Goal: Task Accomplishment & Management: Manage account settings

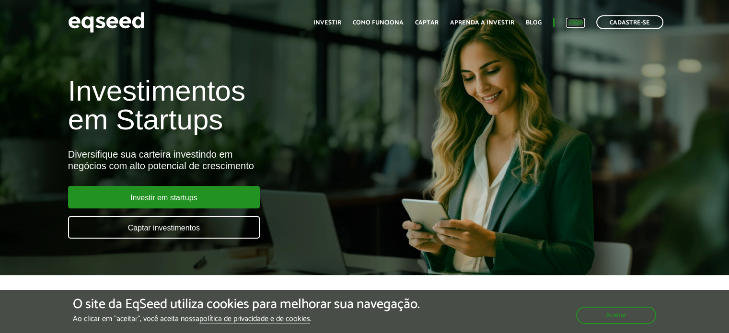
click at [579, 25] on link "Login" at bounding box center [575, 23] width 19 height 6
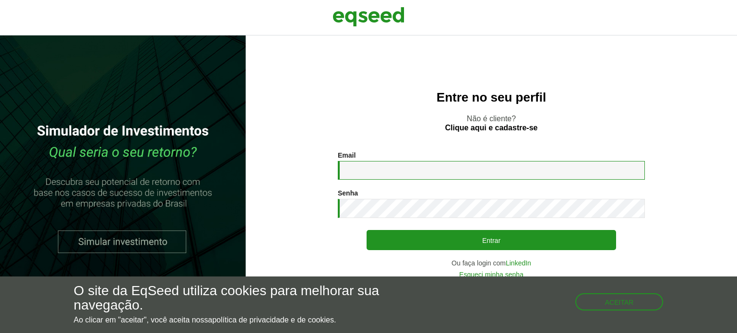
click at [405, 170] on input "Email *" at bounding box center [491, 170] width 307 height 19
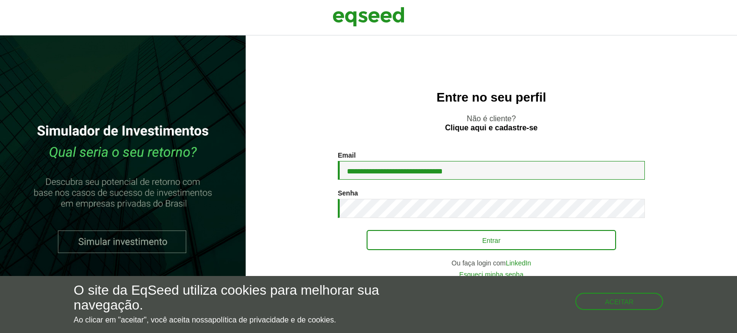
type input "**********"
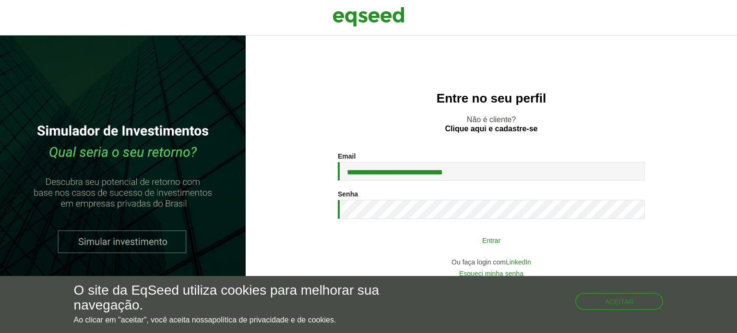
click at [528, 234] on button "Entrar" at bounding box center [490, 240] width 249 height 18
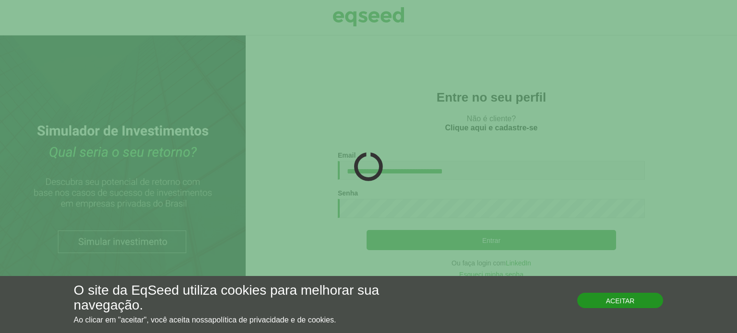
click at [630, 303] on button "Aceitar" at bounding box center [620, 300] width 86 height 15
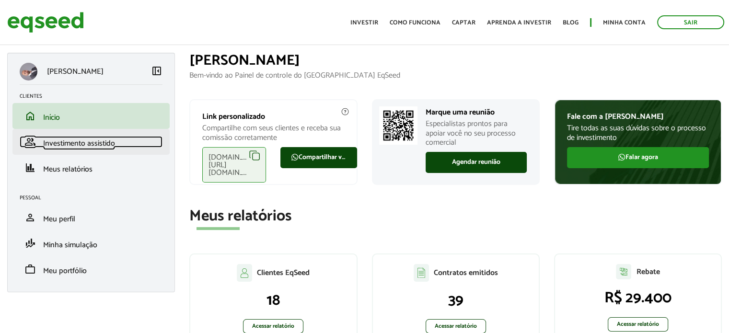
click at [81, 144] on span "Investimento assistido" at bounding box center [79, 143] width 72 height 13
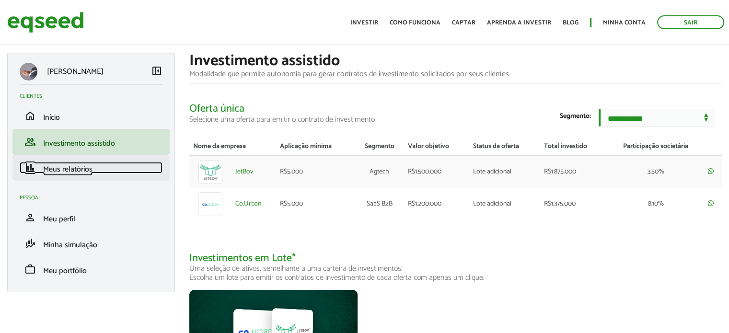
click at [52, 171] on span "Meus relatórios" at bounding box center [67, 169] width 49 height 13
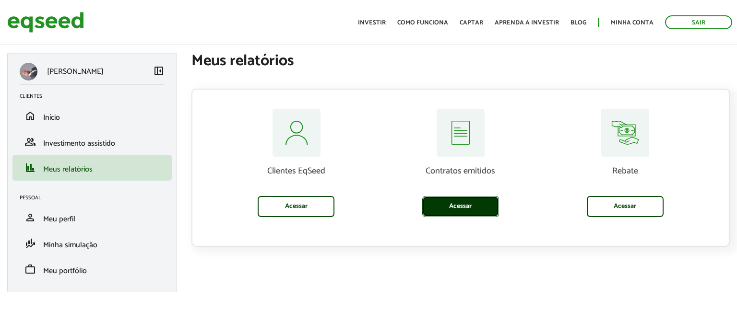
click at [469, 212] on link "Acessar" at bounding box center [460, 206] width 77 height 21
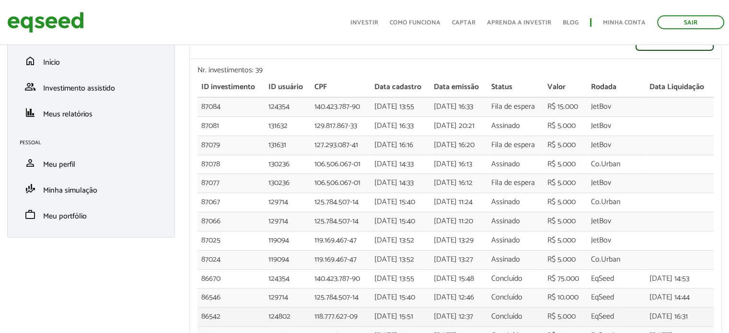
scroll to position [39, 0]
